Goal: Find specific page/section: Find specific page/section

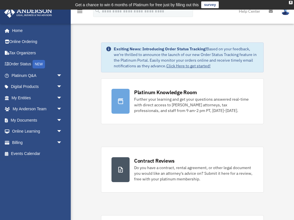
scroll to position [1, 0]
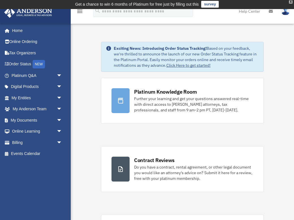
click at [289, 1] on div "X" at bounding box center [291, 1] width 4 height 3
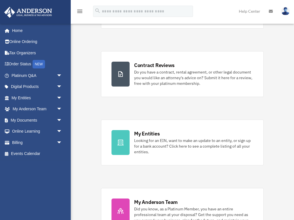
scroll to position [90, 0]
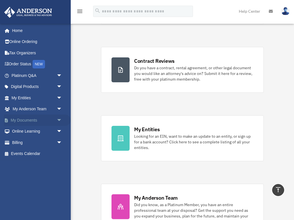
click at [26, 118] on link "My Documents arrow_drop_down" at bounding box center [37, 120] width 67 height 11
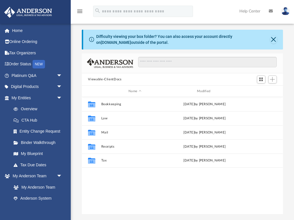
scroll to position [129, 201]
click at [276, 38] on button "Close" at bounding box center [273, 40] width 7 height 8
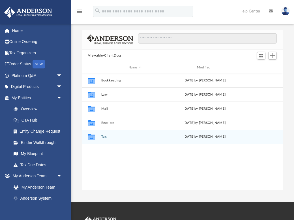
click at [193, 137] on div "[DATE] by [PERSON_NAME]" at bounding box center [204, 136] width 67 height 5
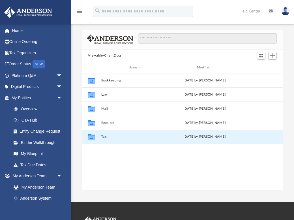
click at [93, 137] on icon "grid" at bounding box center [91, 137] width 7 height 5
click at [94, 137] on icon "grid" at bounding box center [91, 137] width 7 height 5
click at [104, 136] on button "Tax" at bounding box center [134, 137] width 67 height 4
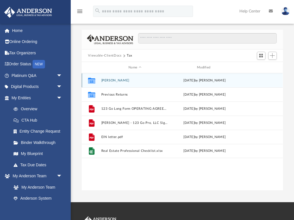
click at [119, 81] on button "[PERSON_NAME]" at bounding box center [134, 81] width 67 height 4
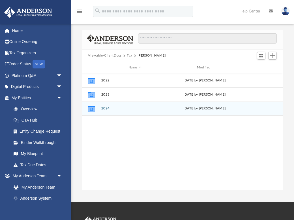
click at [104, 110] on button "2024" at bounding box center [134, 109] width 67 height 4
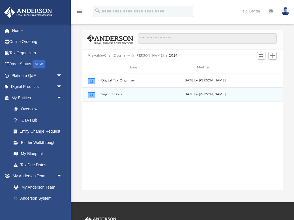
click at [106, 94] on button "Support Docs" at bounding box center [134, 94] width 67 height 4
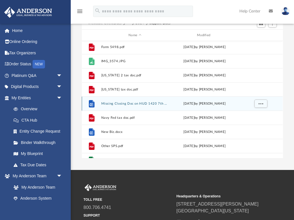
scroll to position [351, 0]
